Goal: Register for event/course

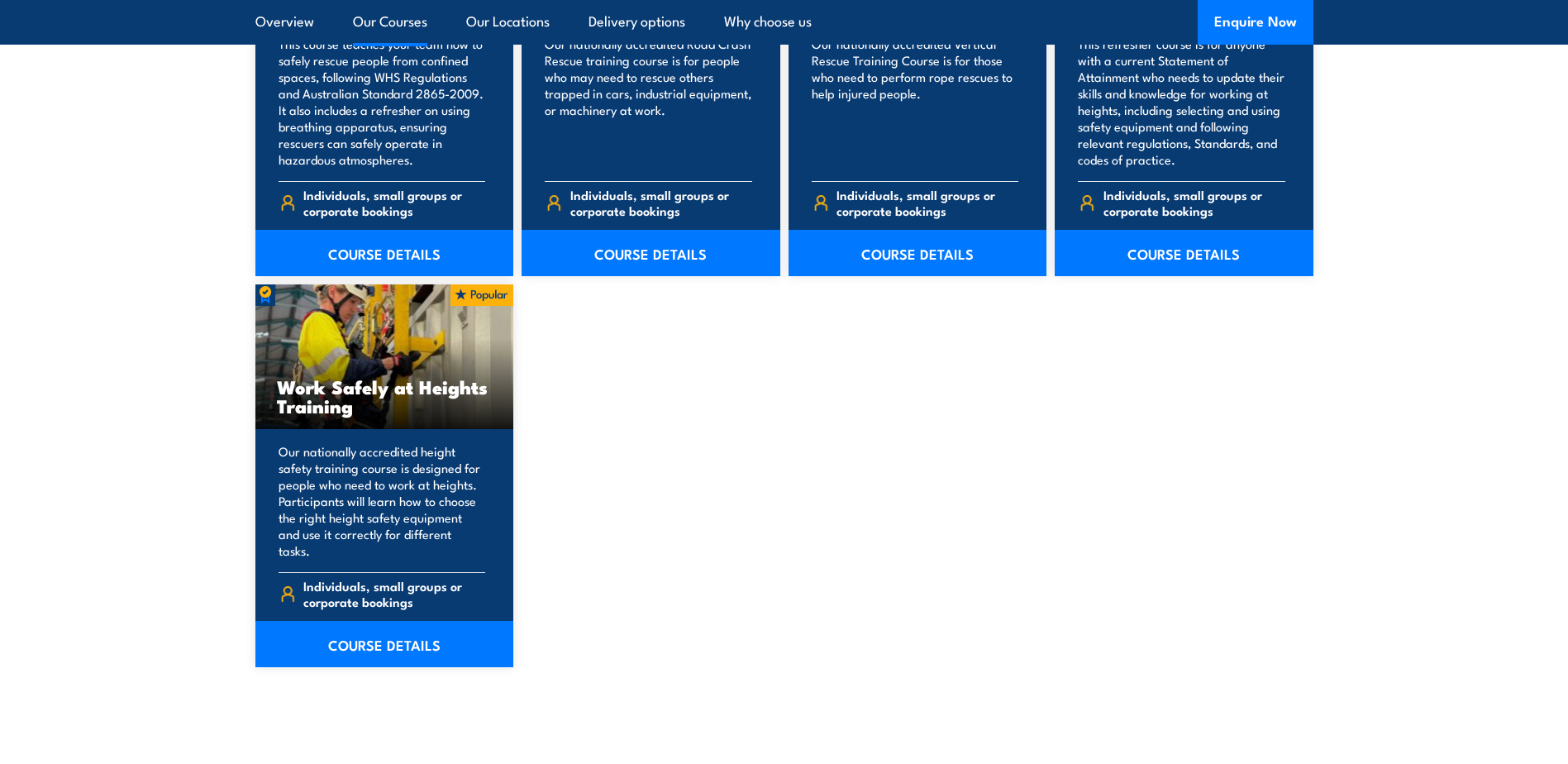
scroll to position [1985, 0]
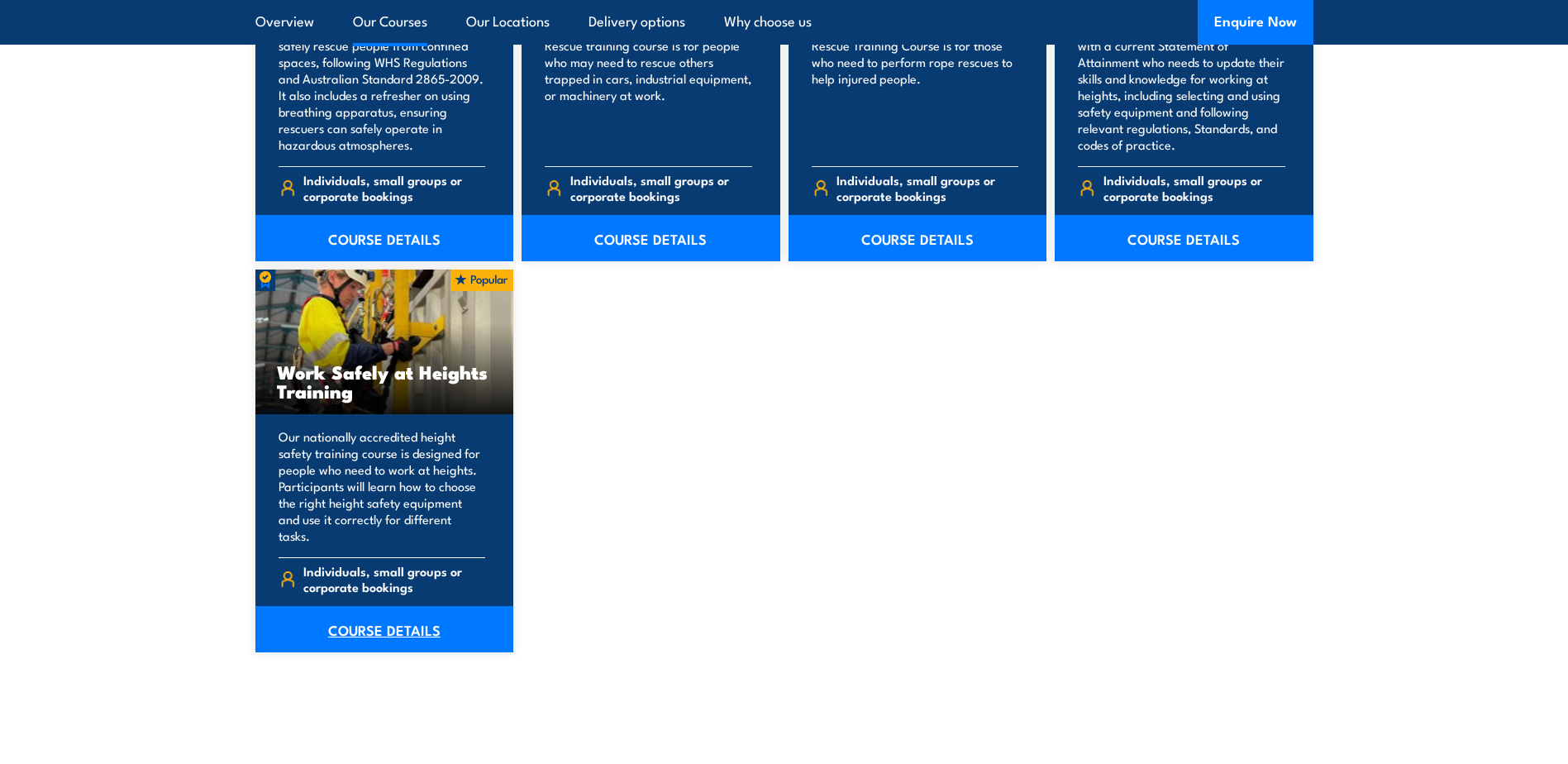
click at [401, 611] on link "COURSE DETAILS" at bounding box center [385, 628] width 259 height 46
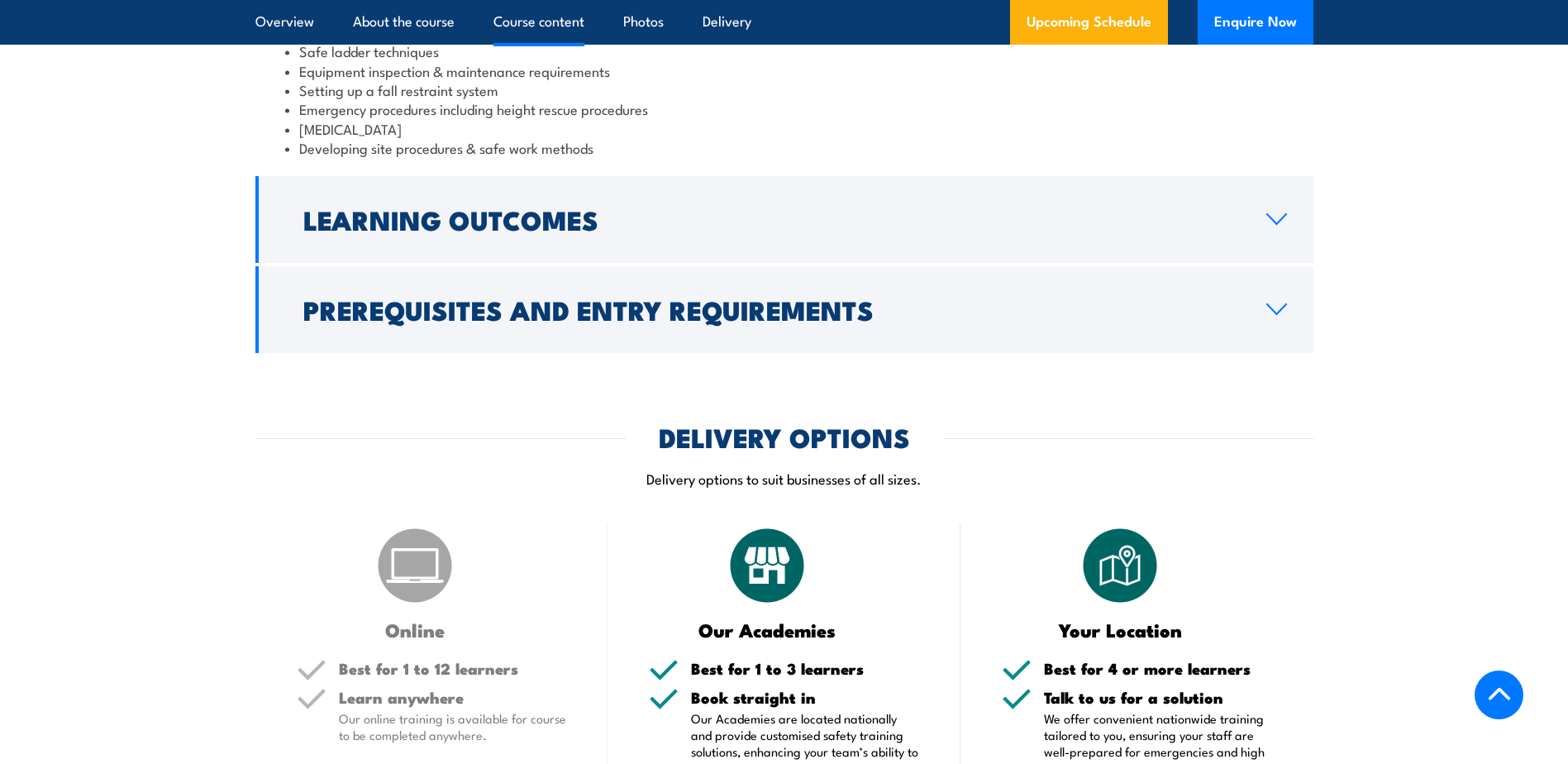
scroll to position [1571, 0]
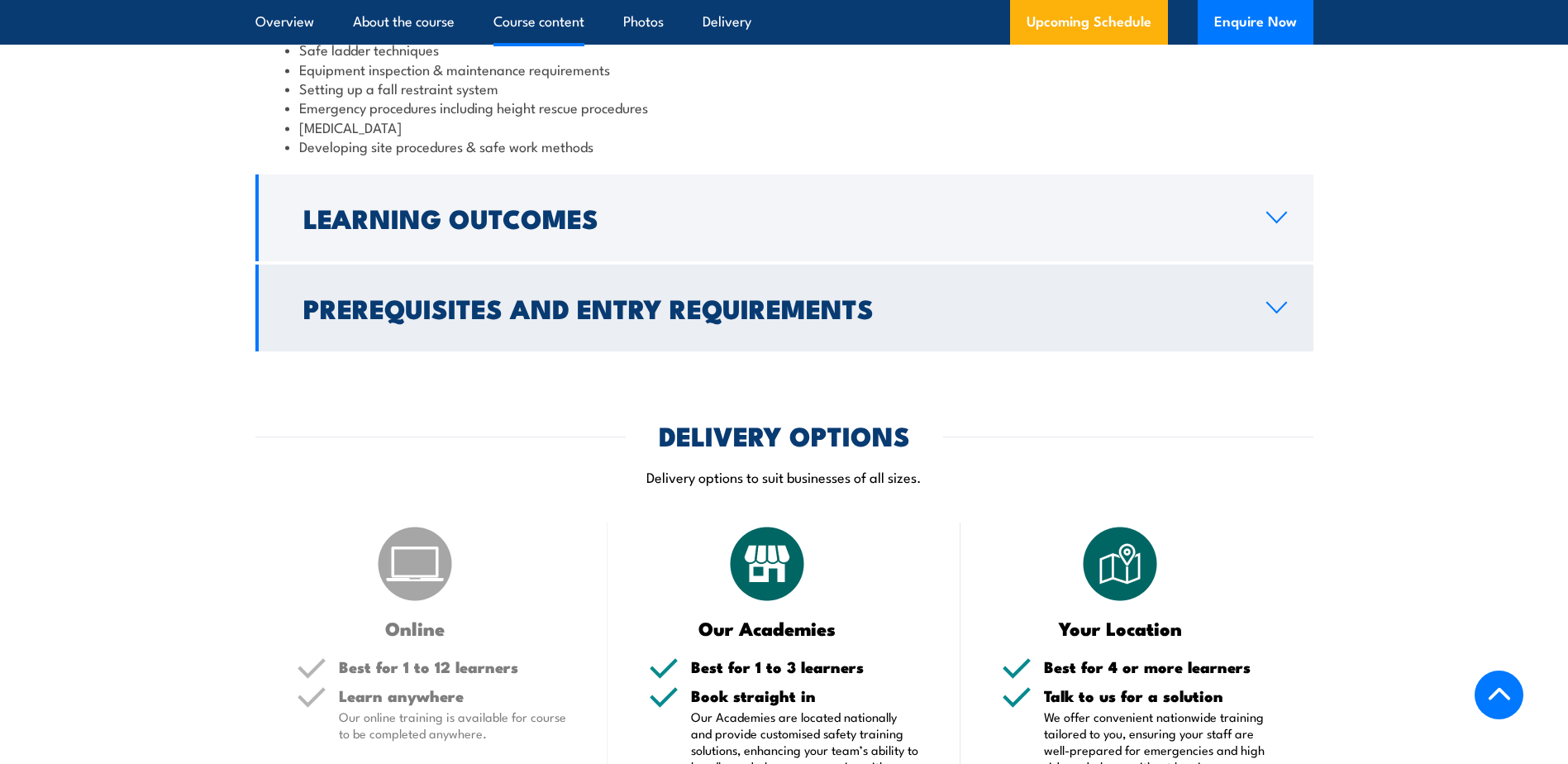
click at [1288, 299] on link "Prerequisites and Entry Requirements" at bounding box center [784, 308] width 1058 height 87
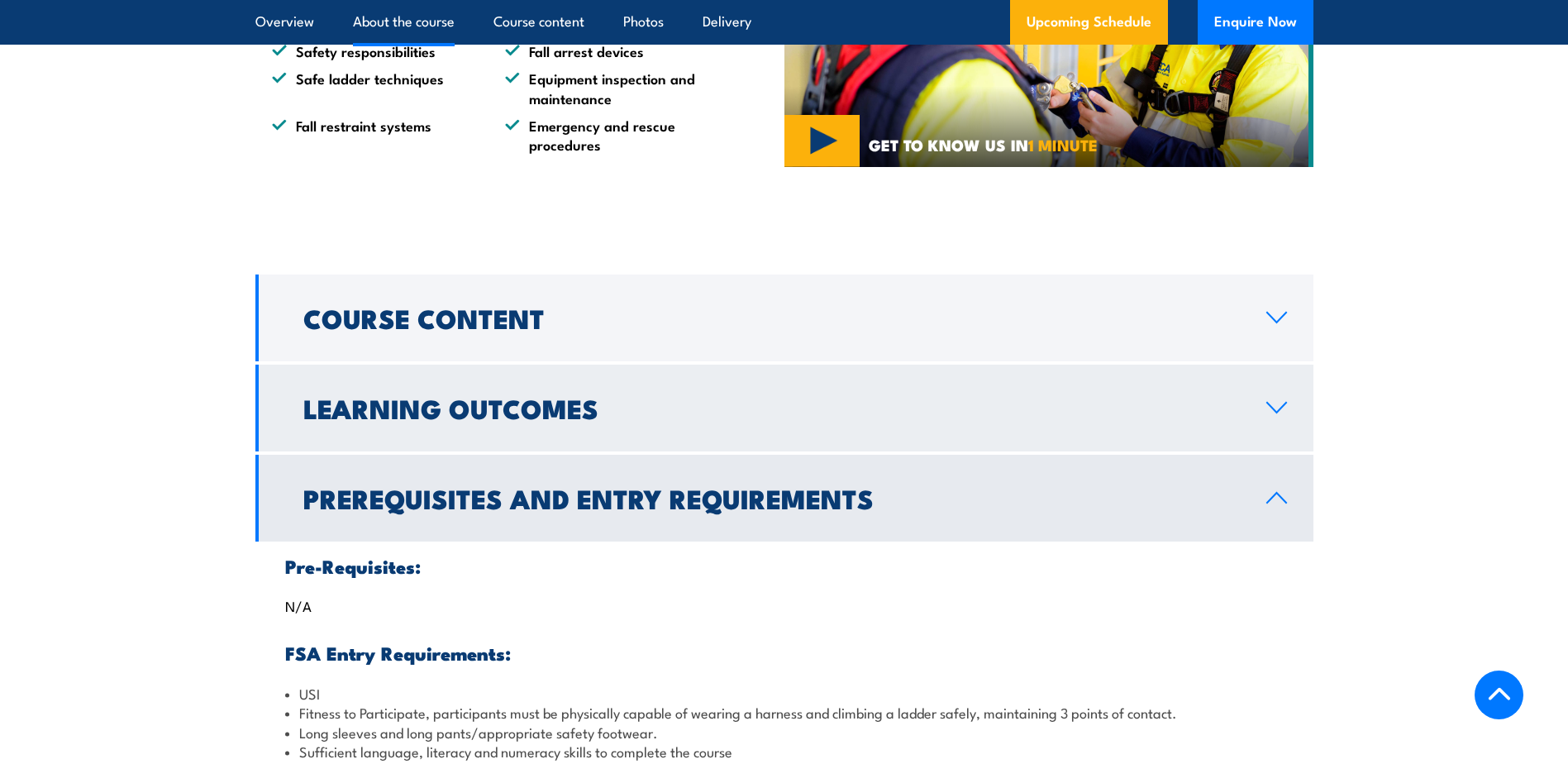
scroll to position [1089, 0]
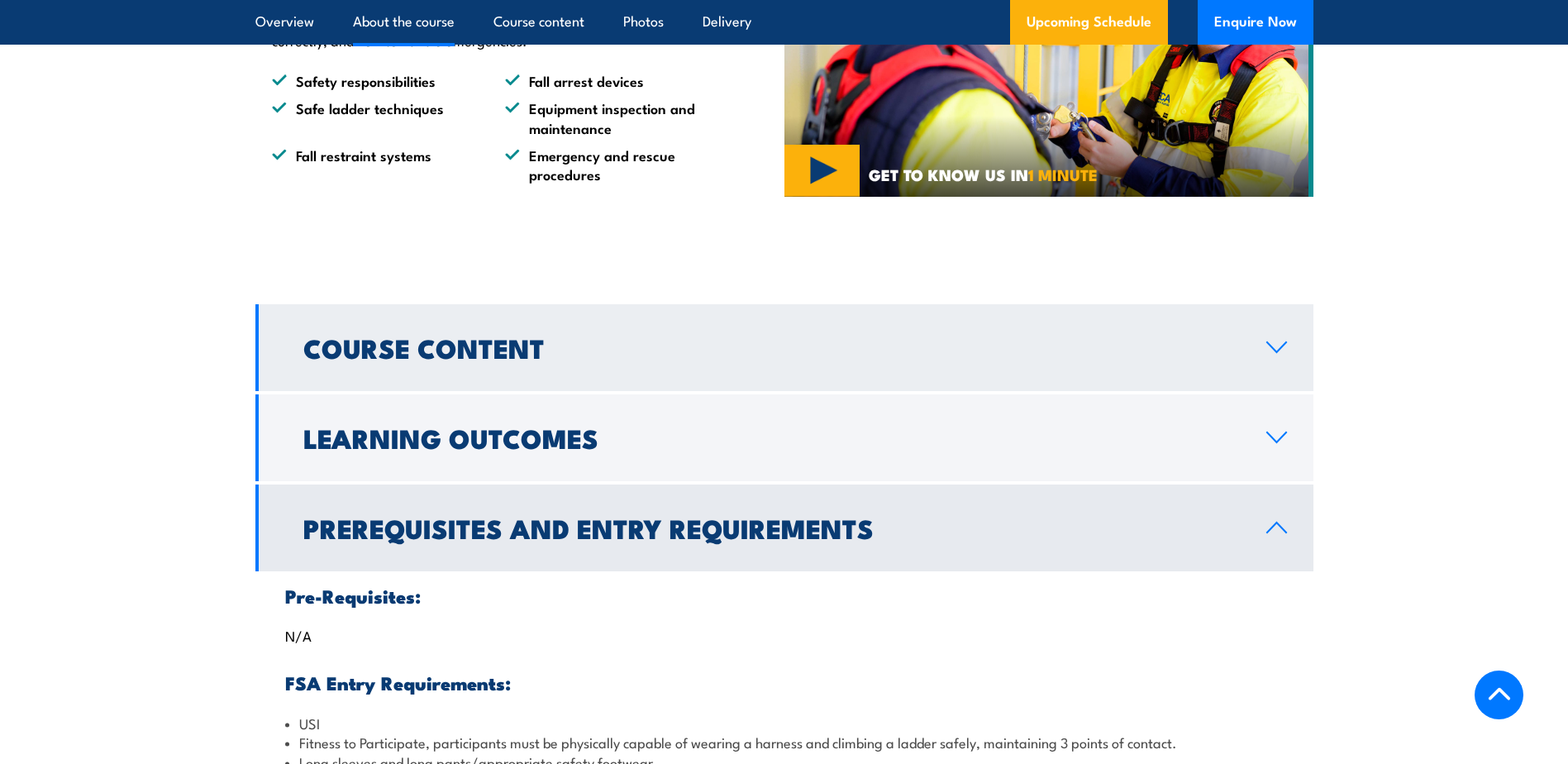
click at [1274, 340] on icon at bounding box center [1277, 347] width 23 height 13
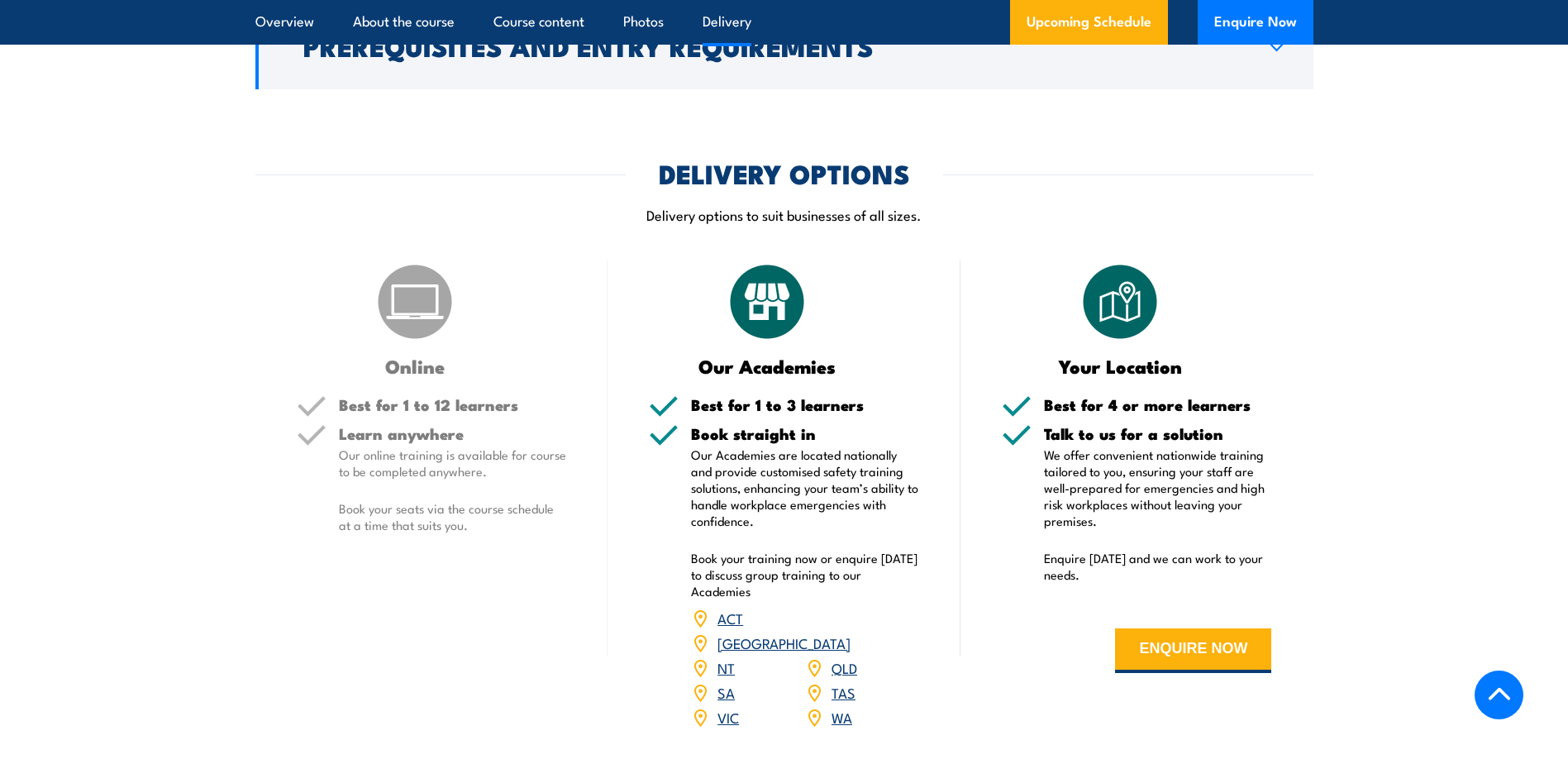
scroll to position [1916, 0]
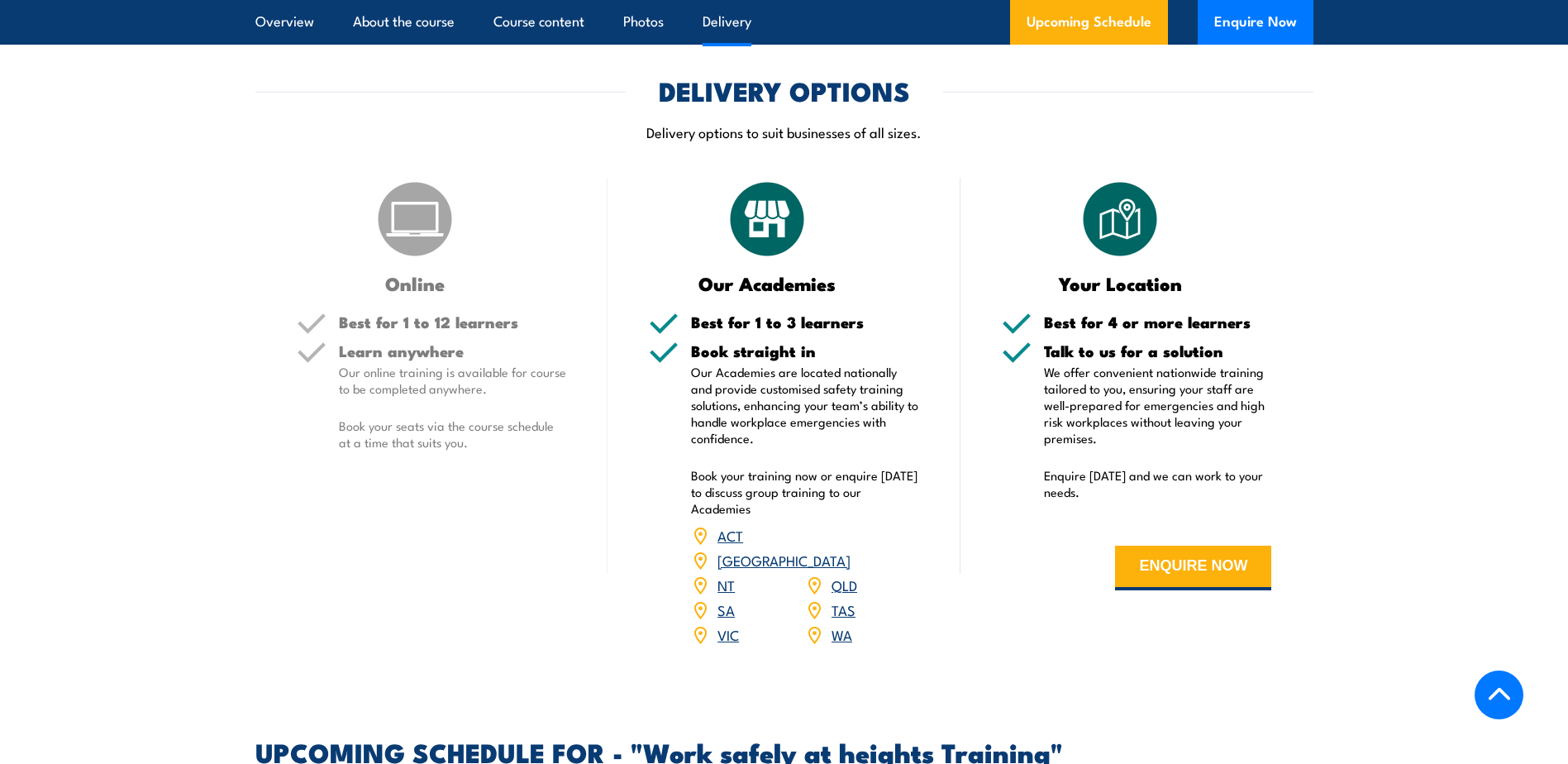
click at [412, 246] on img at bounding box center [414, 219] width 82 height 82
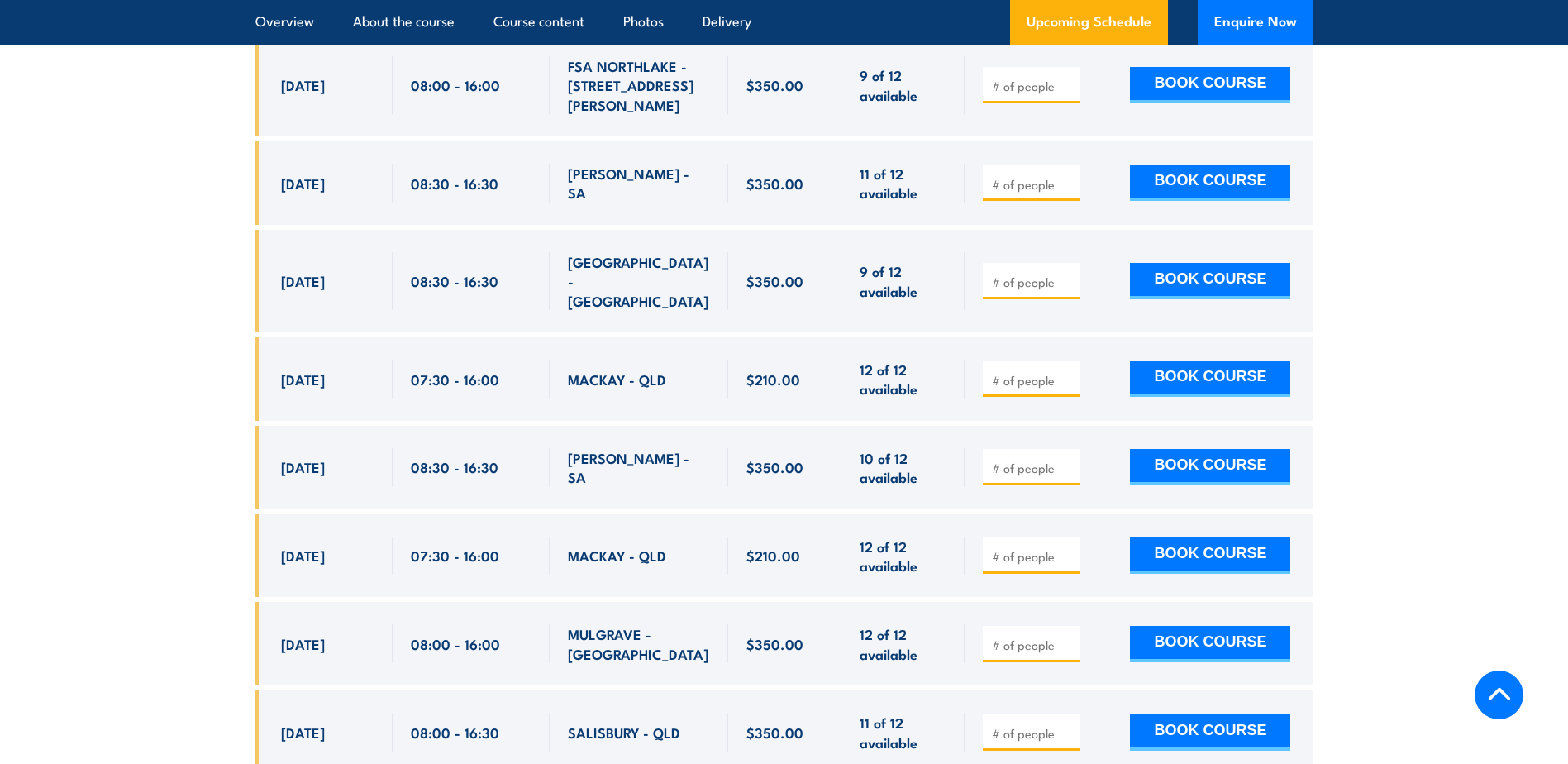
scroll to position [3652, 0]
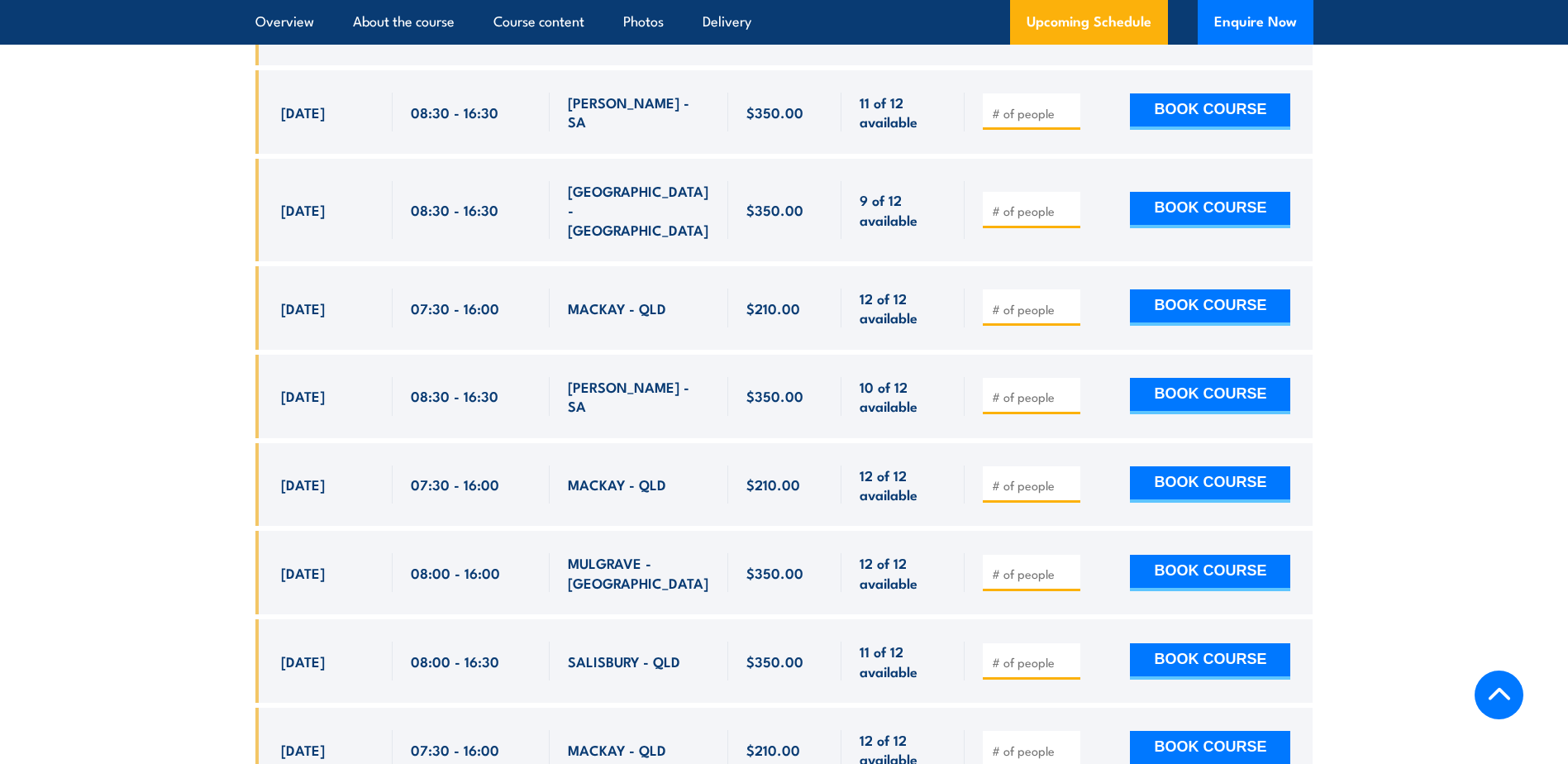
click at [623, 554] on span "MULGRAVE - [GEOGRAPHIC_DATA]" at bounding box center [639, 573] width 142 height 39
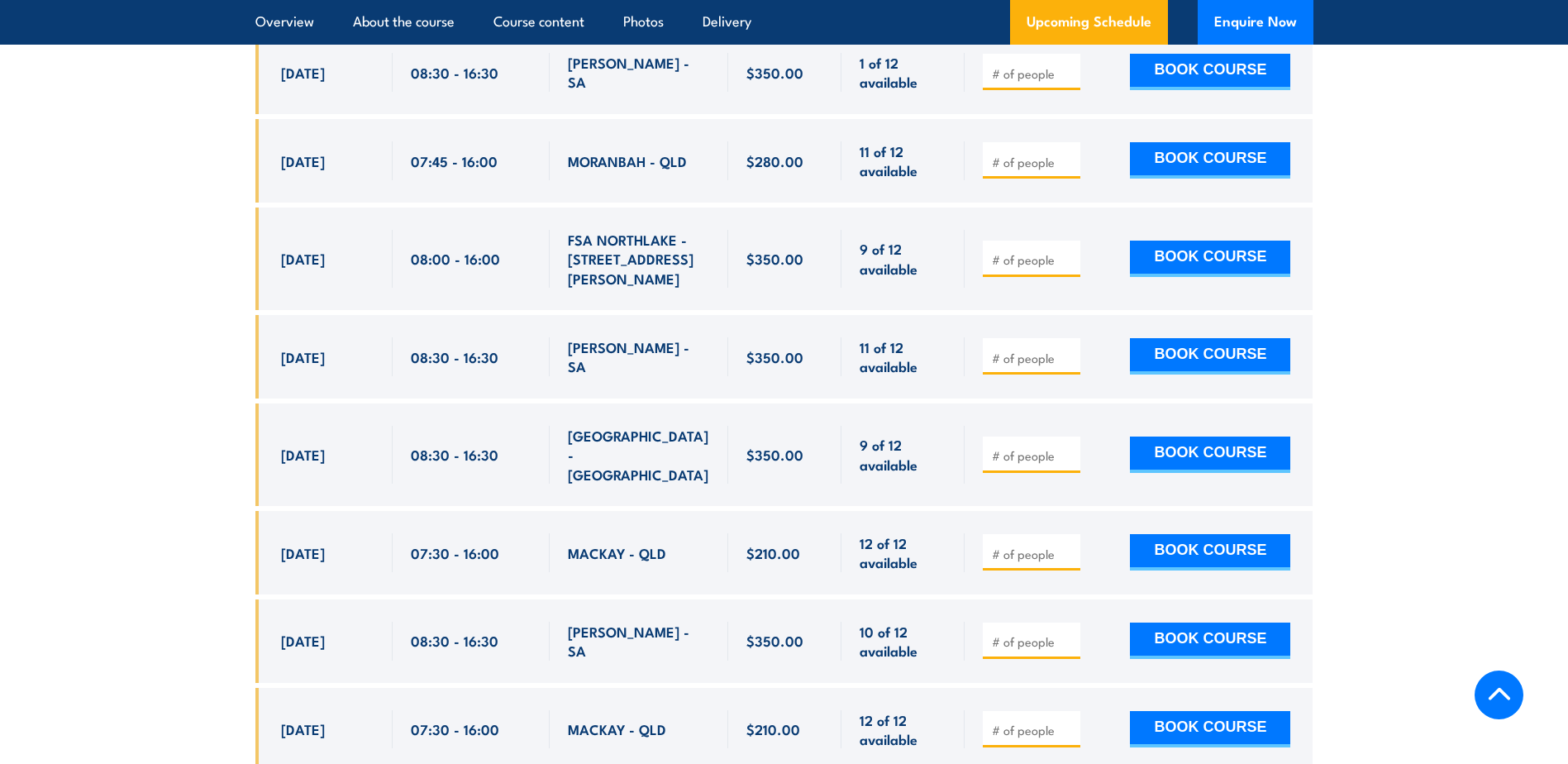
scroll to position [3405, 0]
